Goal: Transaction & Acquisition: Purchase product/service

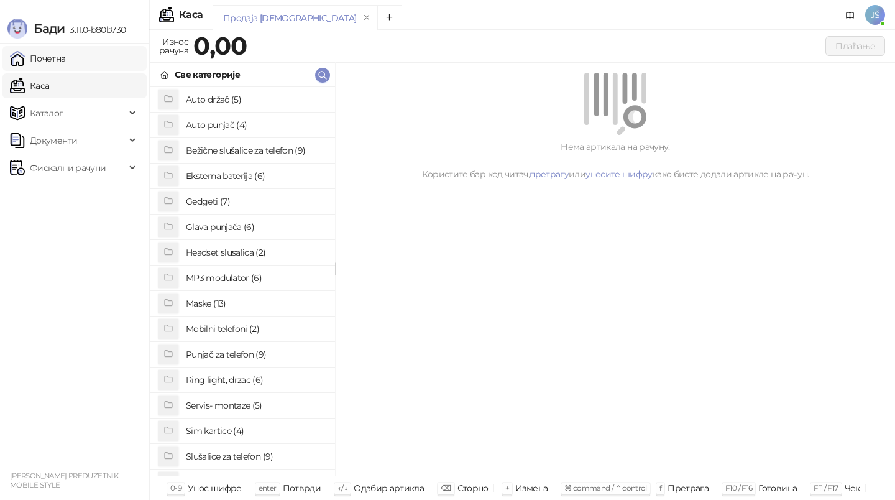
click at [49, 50] on link "Почетна" at bounding box center [38, 58] width 56 height 25
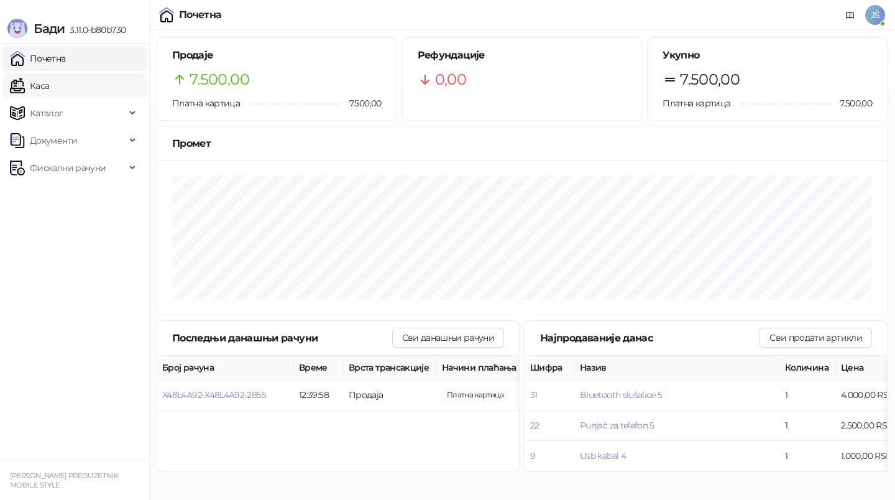
click at [49, 73] on link "Каса" at bounding box center [29, 85] width 39 height 25
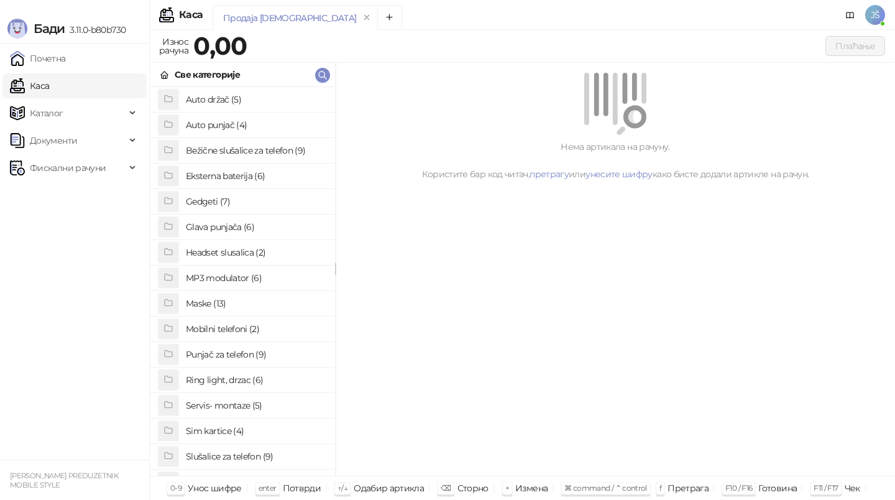
click at [260, 152] on h4 "Bežične slušalice za telefon (9)" at bounding box center [255, 150] width 139 height 20
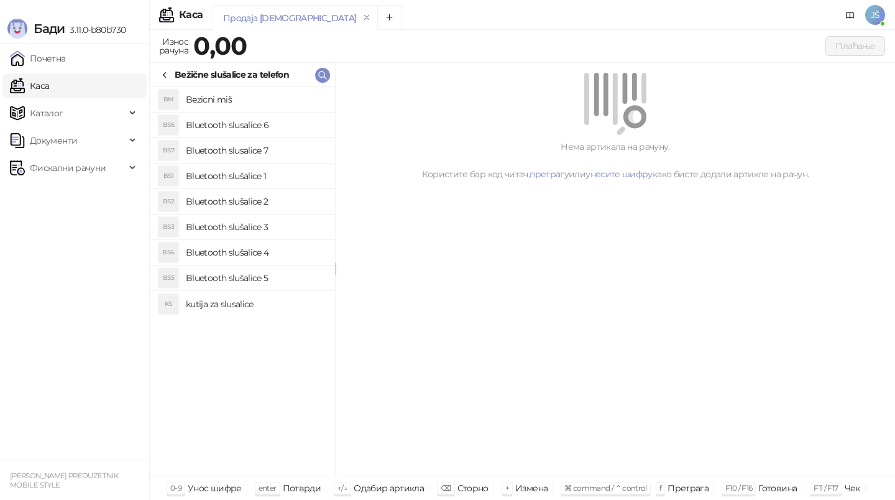
click at [263, 199] on h4 "Bluetooth slušalice 2" at bounding box center [255, 201] width 139 height 20
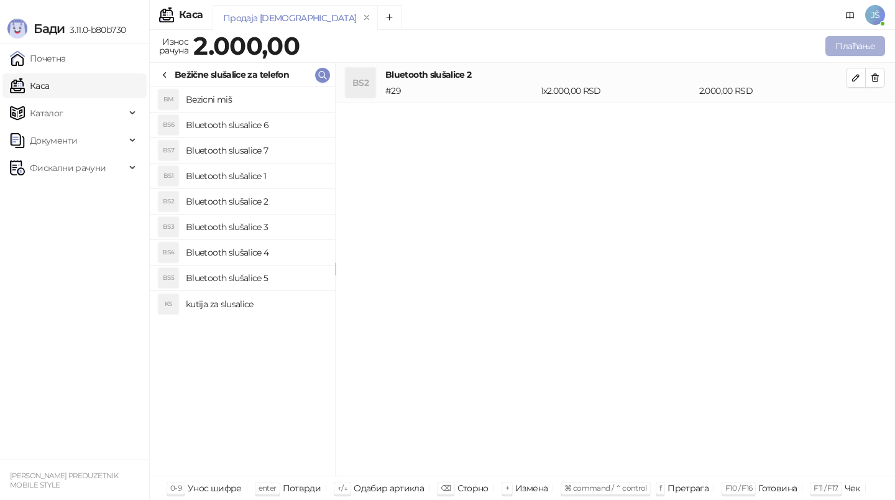
click at [858, 49] on button "Плаћање" at bounding box center [855, 46] width 60 height 20
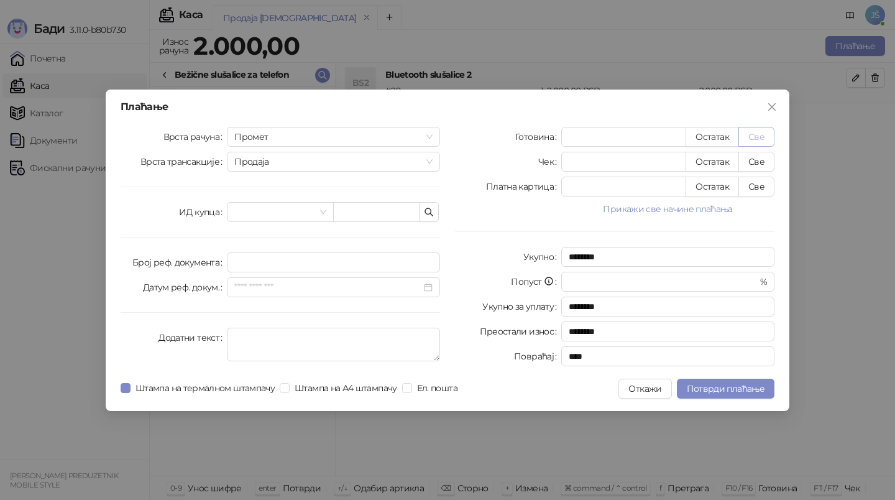
click at [755, 141] on button "Све" at bounding box center [756, 137] width 36 height 20
type input "****"
click at [733, 383] on span "Потврди плаћање" at bounding box center [726, 388] width 78 height 11
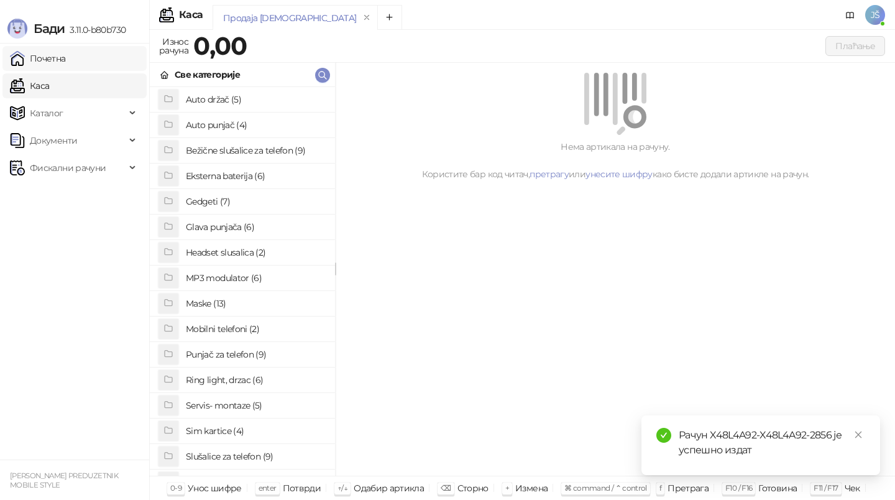
click at [63, 60] on link "Почетна" at bounding box center [38, 58] width 56 height 25
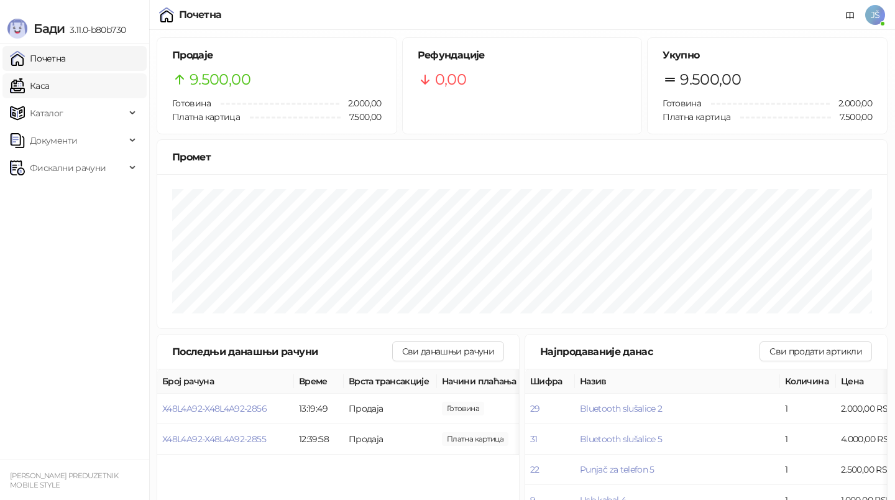
click at [49, 91] on link "Каса" at bounding box center [29, 85] width 39 height 25
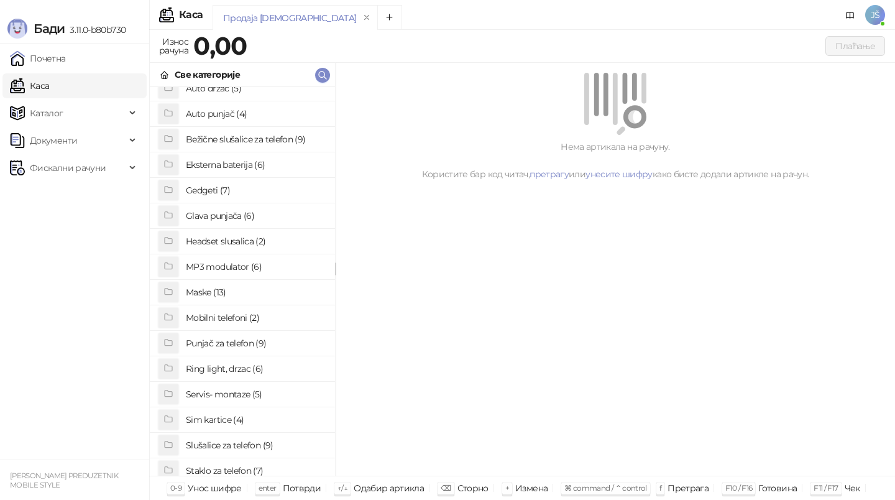
scroll to position [13, 0]
click at [230, 468] on h4 "Staklo za telefon (7)" at bounding box center [255, 469] width 139 height 20
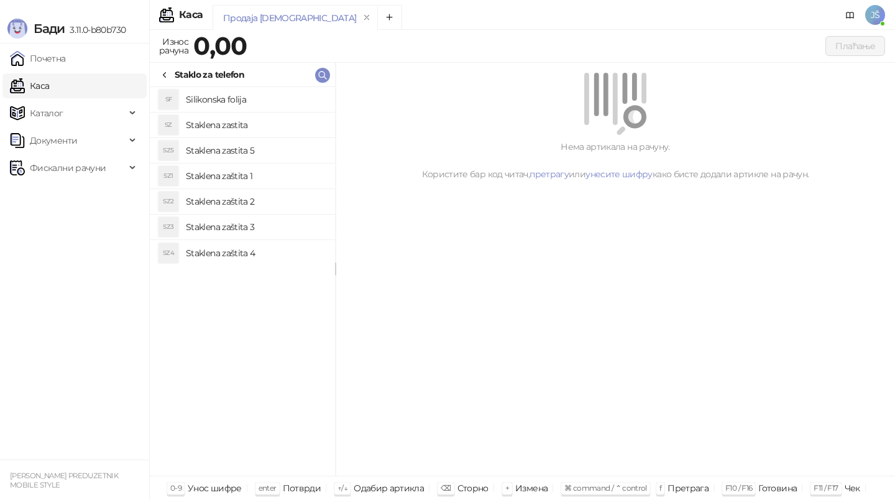
click at [208, 102] on h4 "Silikonska folija" at bounding box center [255, 99] width 139 height 20
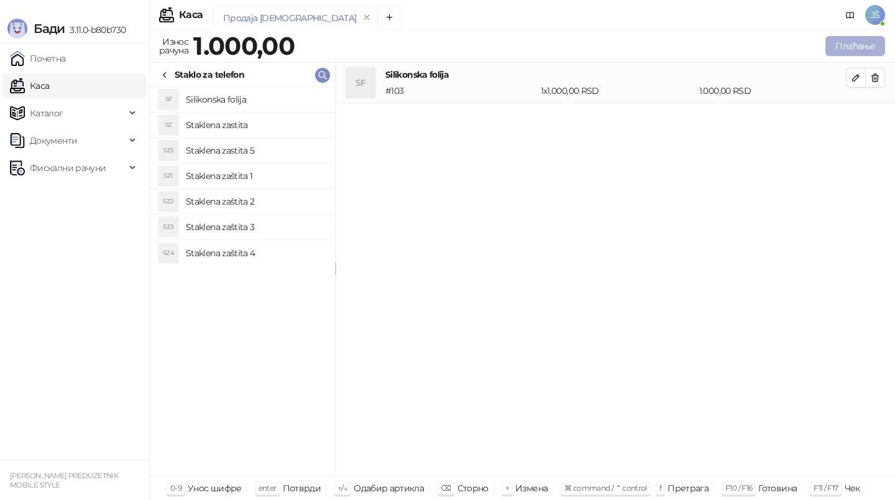
click at [851, 50] on button "Плаћање" at bounding box center [855, 46] width 60 height 20
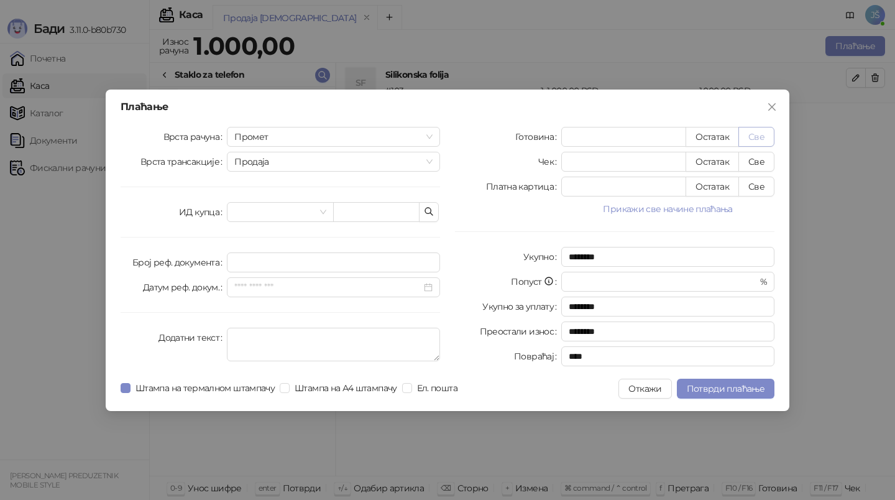
click at [757, 138] on button "Све" at bounding box center [756, 137] width 36 height 20
type input "****"
click at [721, 388] on span "Потврди плаћање" at bounding box center [726, 388] width 78 height 11
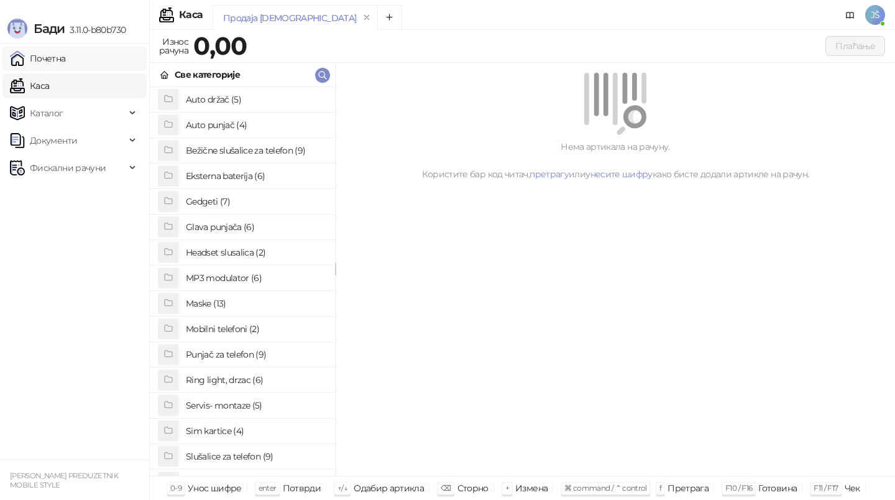
click at [46, 65] on link "Почетна" at bounding box center [38, 58] width 56 height 25
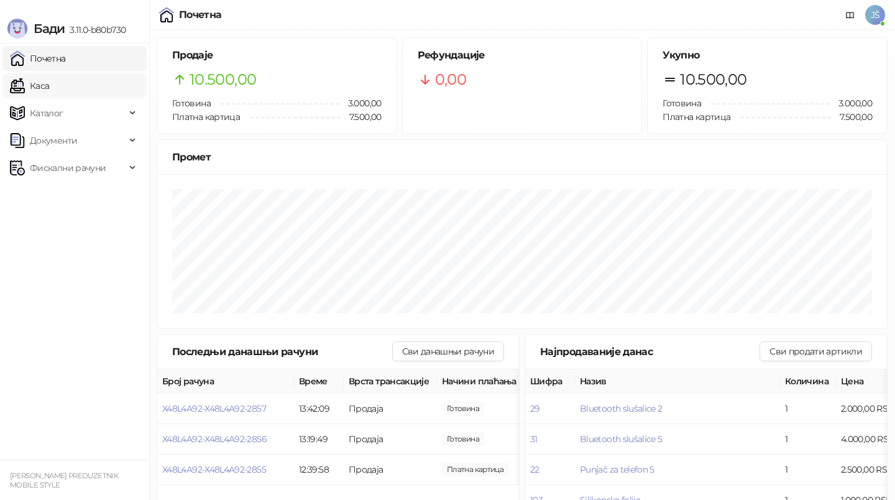
click at [45, 81] on link "Каса" at bounding box center [29, 85] width 39 height 25
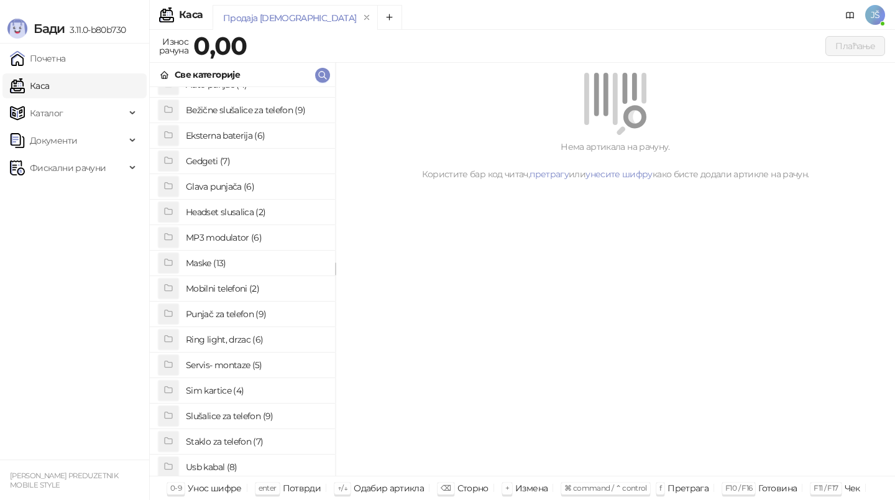
scroll to position [49, 0]
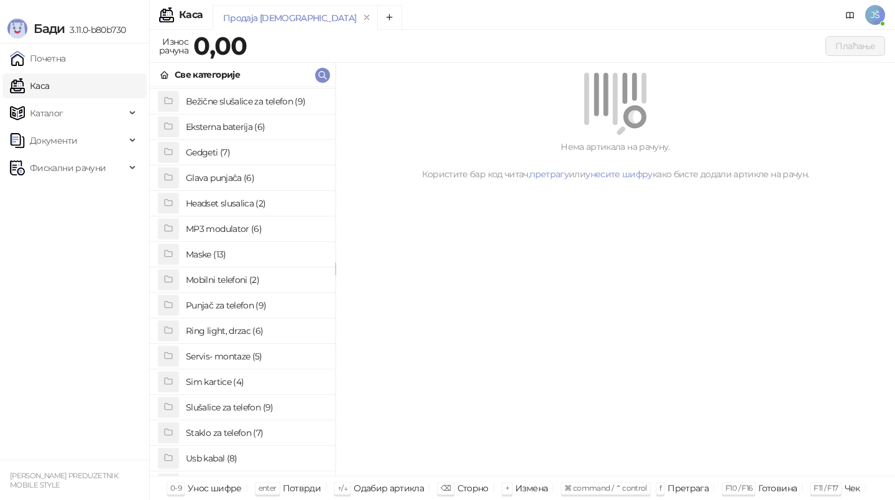
click at [237, 304] on h4 "Punjač za telefon (9)" at bounding box center [255, 305] width 139 height 20
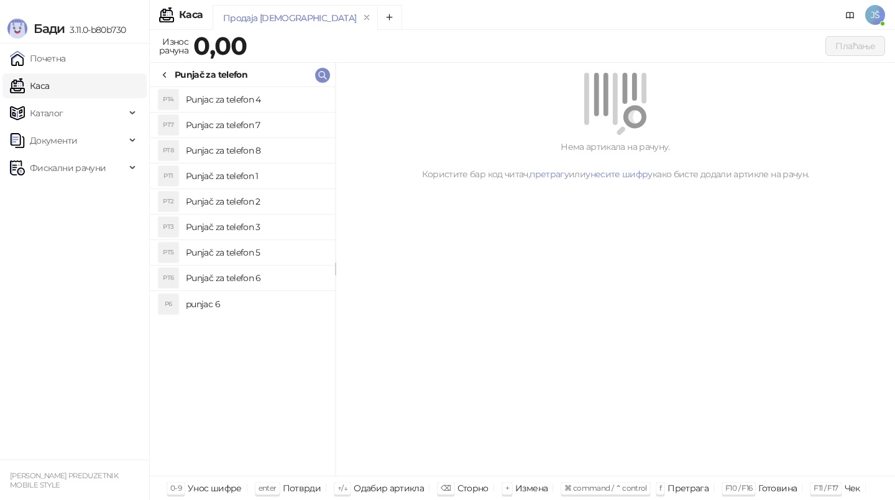
click at [267, 93] on h4 "Punjac za telefon 4" at bounding box center [255, 99] width 139 height 20
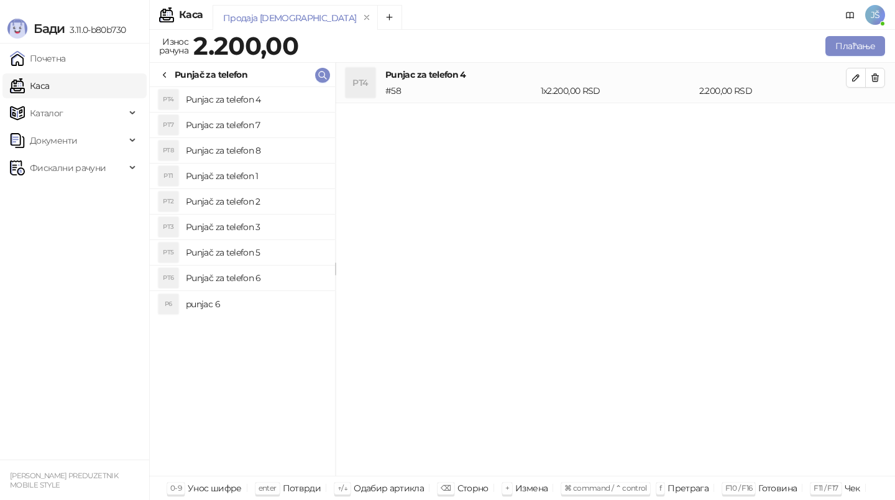
click at [273, 249] on h4 "Punjač za telefon 5" at bounding box center [255, 252] width 139 height 20
click at [872, 76] on icon "button" at bounding box center [875, 77] width 7 height 7
click at [862, 35] on div "Плаћање" at bounding box center [594, 46] width 586 height 25
click at [859, 41] on button "Плаћање" at bounding box center [855, 46] width 60 height 20
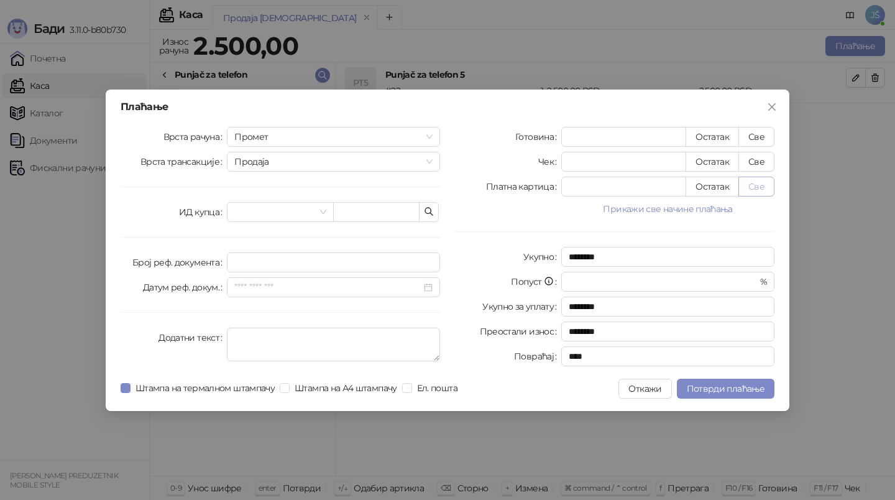
click at [755, 192] on button "Све" at bounding box center [756, 186] width 36 height 20
type input "****"
click at [732, 390] on span "Потврди плаћање" at bounding box center [726, 388] width 78 height 11
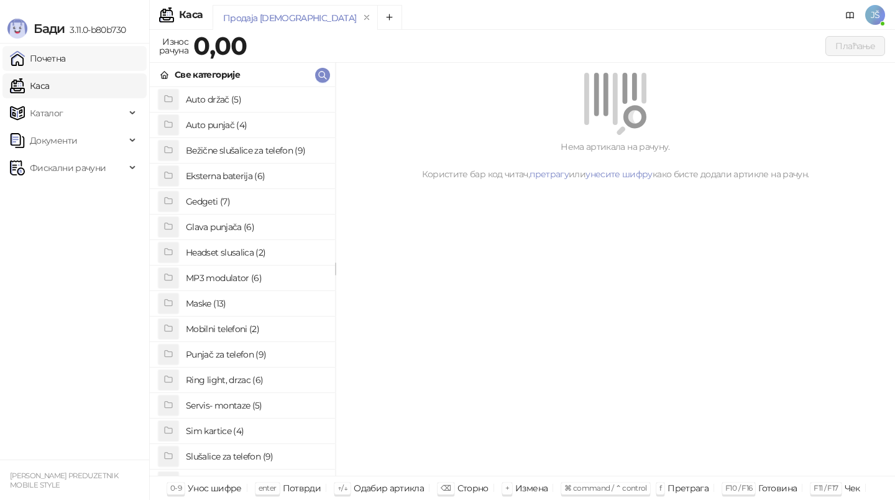
click at [66, 55] on link "Почетна" at bounding box center [38, 58] width 56 height 25
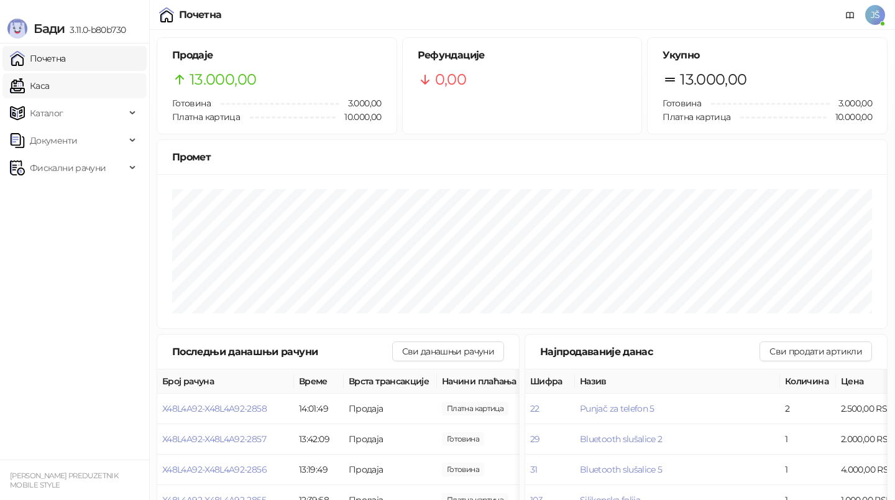
click at [49, 86] on link "Каса" at bounding box center [29, 85] width 39 height 25
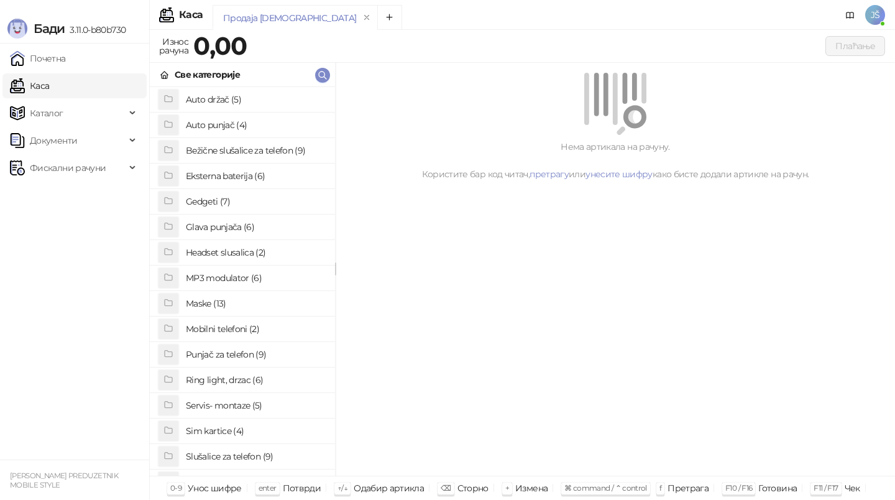
scroll to position [18, 0]
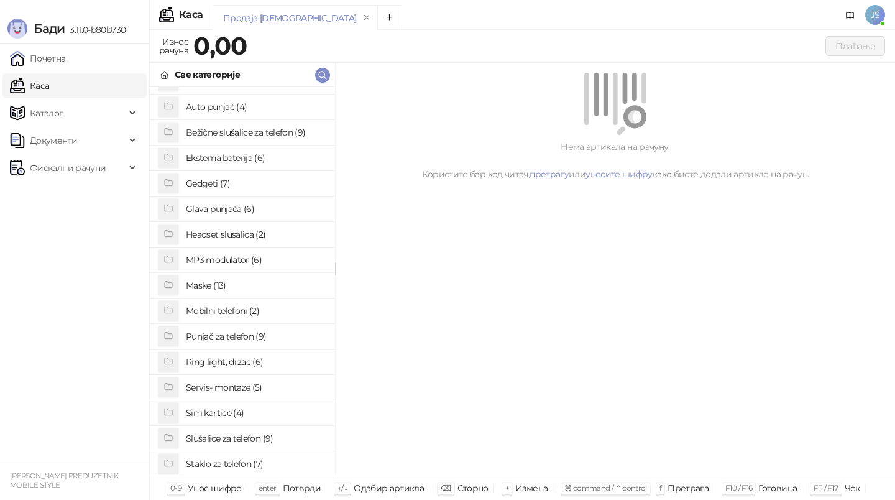
click at [235, 465] on h4 "Staklo za telefon (7)" at bounding box center [255, 464] width 139 height 20
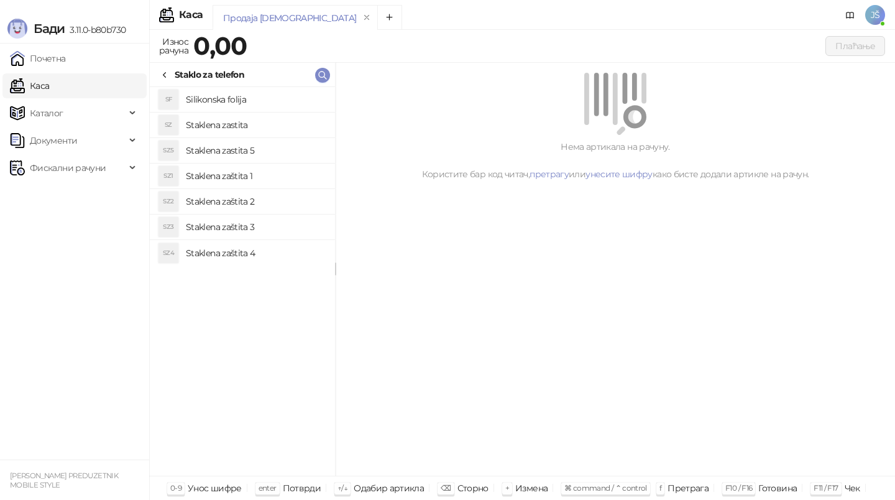
click at [250, 227] on h4 "Staklena zaštita 3" at bounding box center [255, 227] width 139 height 20
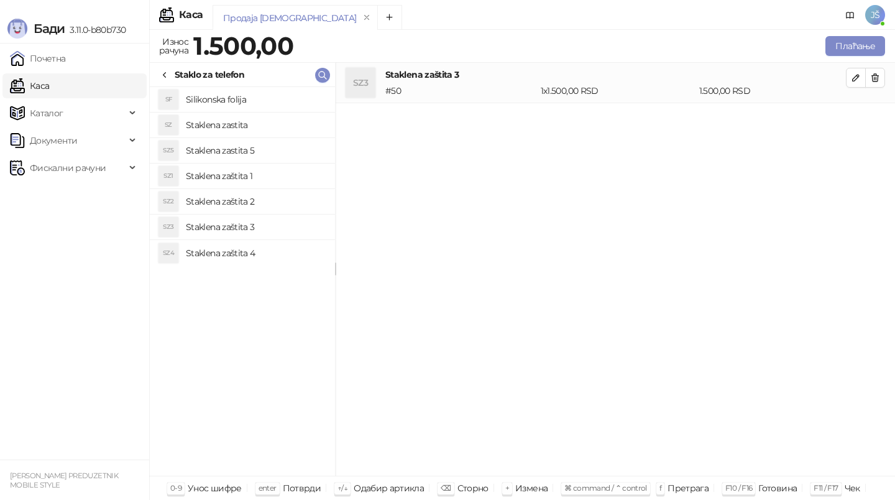
click at [268, 249] on h4 "Staklena zaštita 4" at bounding box center [255, 253] width 139 height 20
click at [879, 78] on icon "button" at bounding box center [875, 78] width 10 height 10
click at [181, 73] on div "Staklo za telefon" at bounding box center [210, 75] width 70 height 14
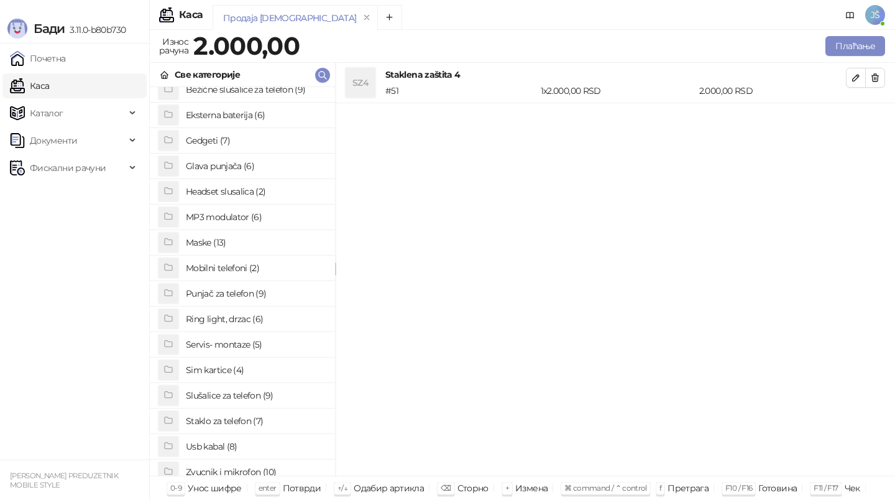
scroll to position [64, 0]
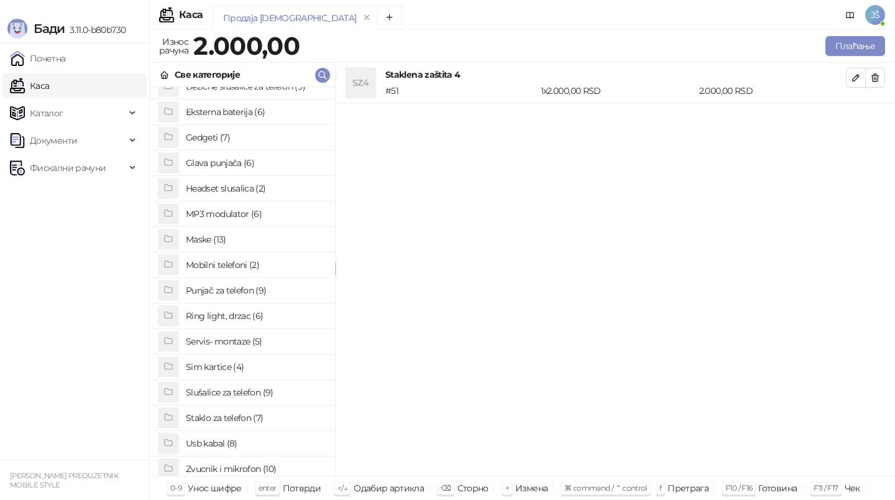
click at [211, 246] on h4 "Maske (13)" at bounding box center [255, 239] width 139 height 20
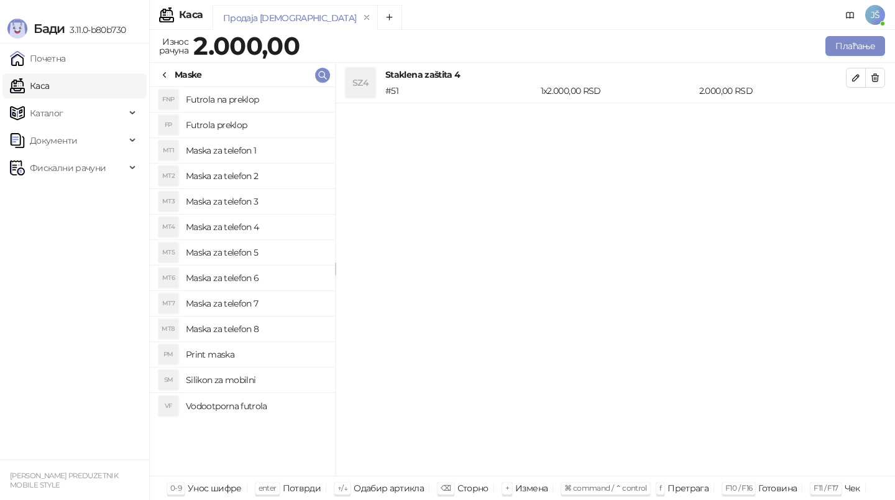
click at [259, 168] on h4 "Maska za telefon 2" at bounding box center [255, 176] width 139 height 20
click at [871, 49] on button "Плаћање" at bounding box center [855, 46] width 60 height 20
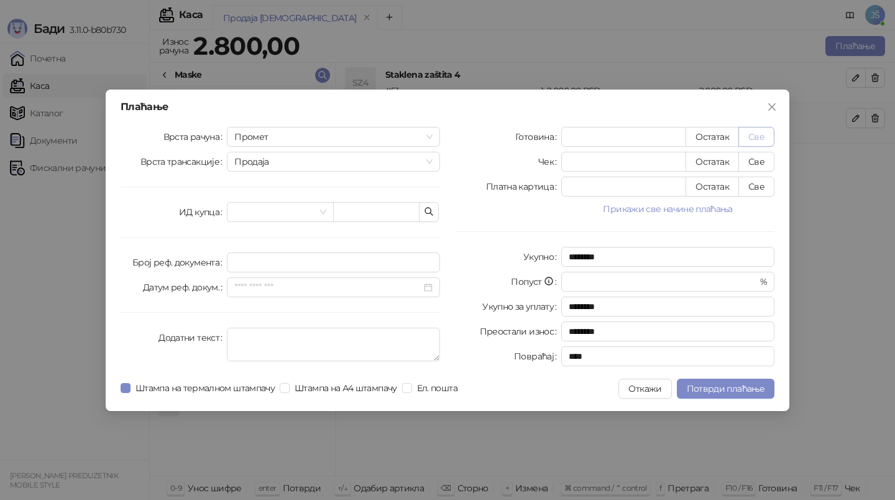
click at [767, 134] on button "Све" at bounding box center [756, 137] width 36 height 20
type input "****"
click at [716, 385] on span "Потврди плаћање" at bounding box center [726, 388] width 78 height 11
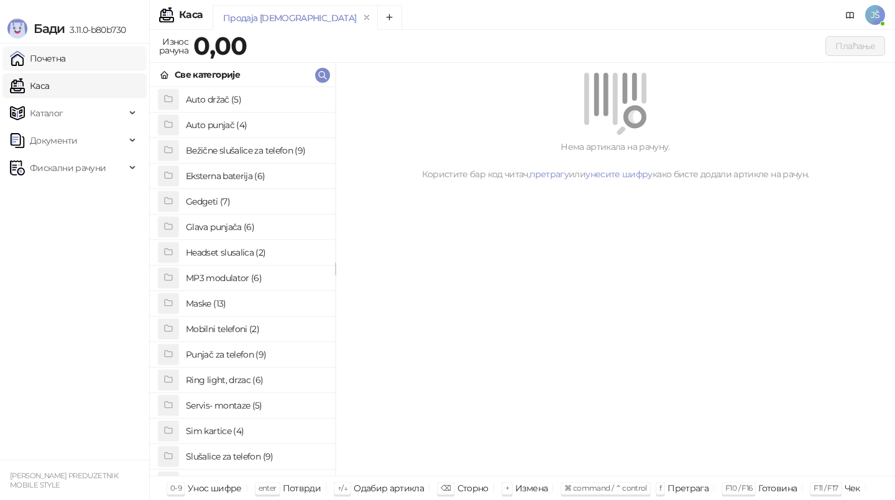
click at [49, 60] on link "Почетна" at bounding box center [38, 58] width 56 height 25
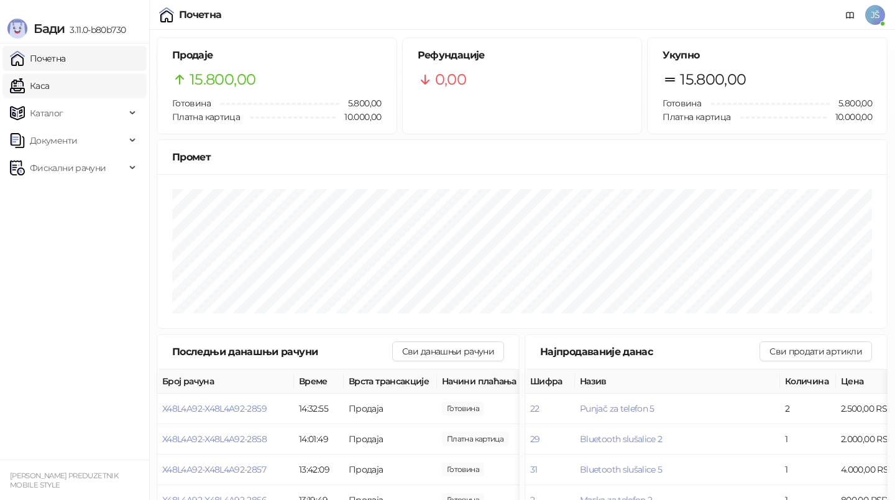
click at [49, 83] on link "Каса" at bounding box center [29, 85] width 39 height 25
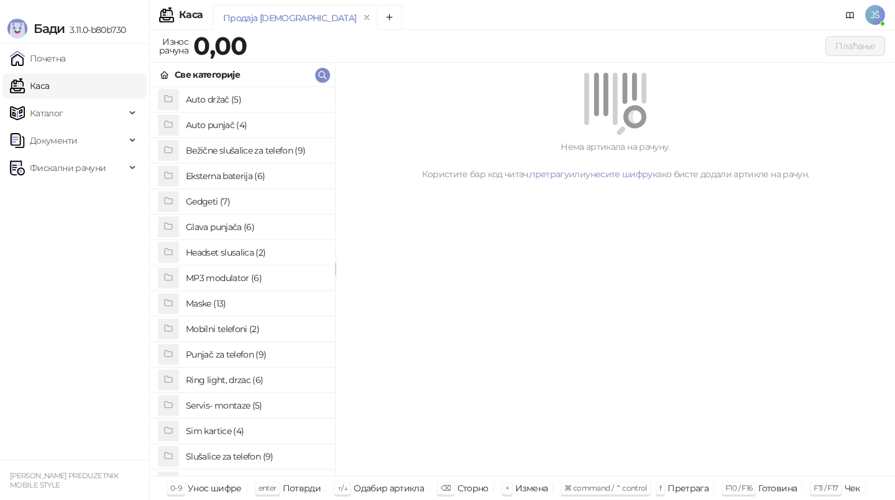
click at [201, 309] on h4 "Maske (13)" at bounding box center [255, 303] width 139 height 20
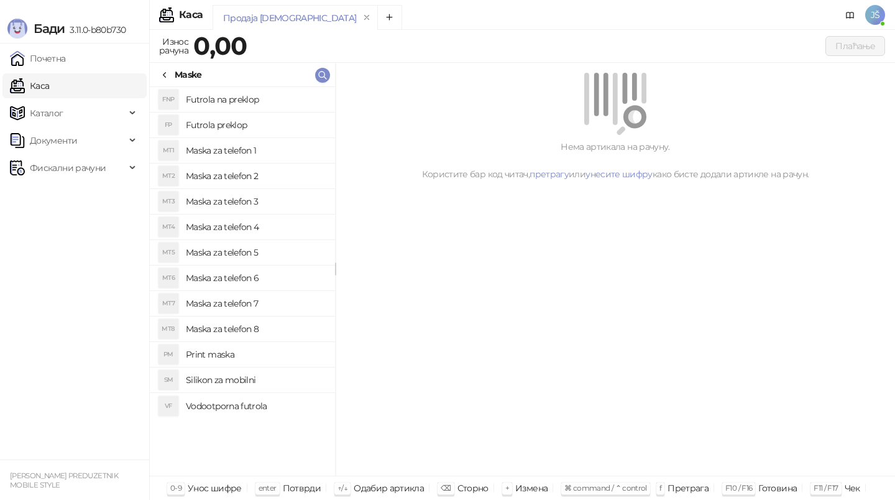
click at [257, 202] on h4 "Maska za telefon 3" at bounding box center [255, 201] width 139 height 20
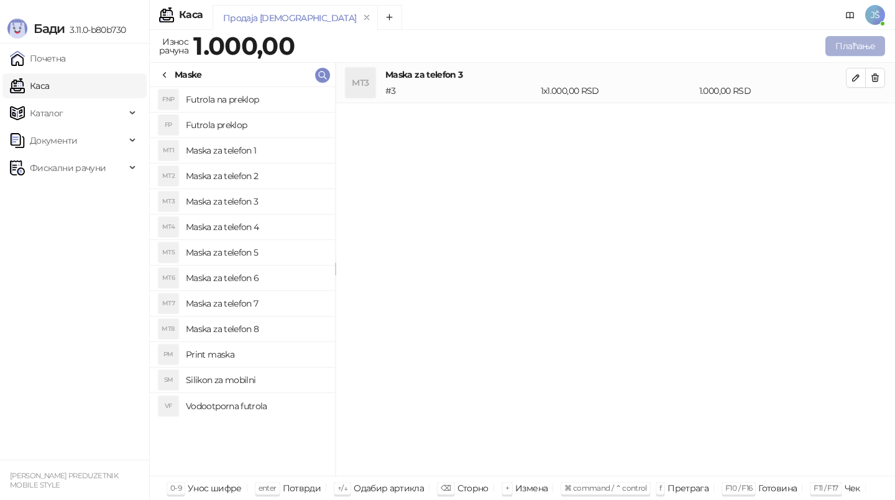
click at [854, 49] on button "Плаћање" at bounding box center [855, 46] width 60 height 20
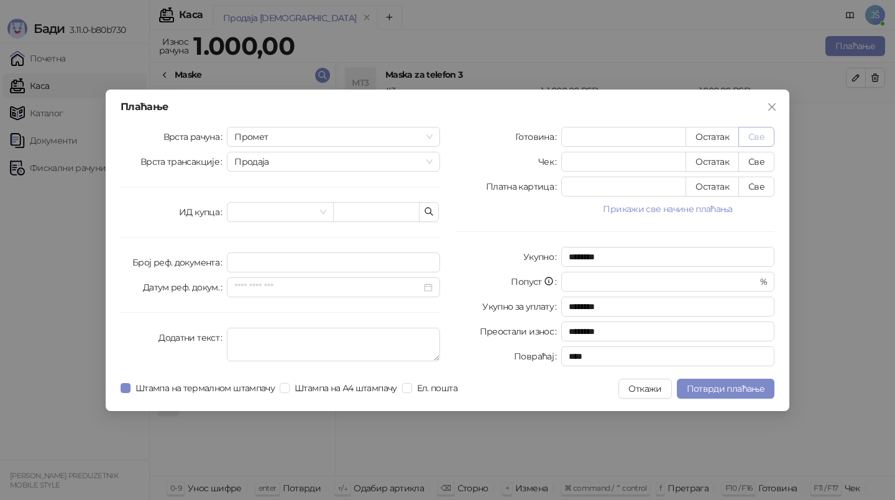
click at [760, 142] on button "Све" at bounding box center [756, 137] width 36 height 20
type input "****"
click at [724, 391] on span "Потврди плаћање" at bounding box center [726, 388] width 78 height 11
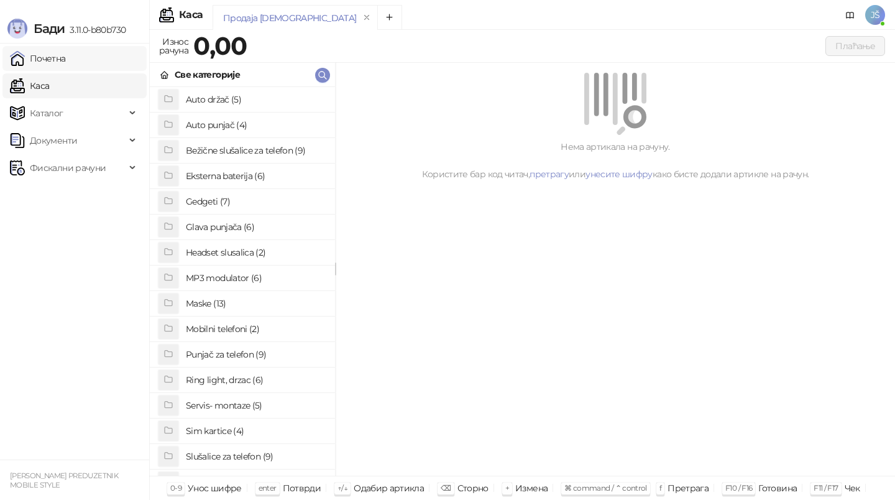
click at [54, 52] on link "Почетна" at bounding box center [38, 58] width 56 height 25
